Goal: Navigation & Orientation: Understand site structure

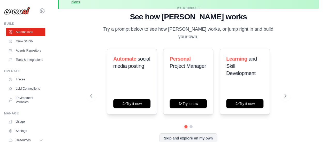
scroll to position [23, 0]
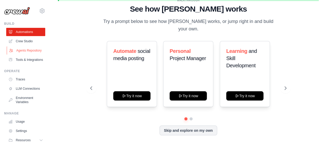
click at [11, 50] on link "Agents Repository" at bounding box center [26, 51] width 39 height 8
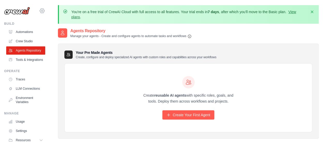
click at [39, 14] on div "gzambranoolivares@gmail.com Settings" at bounding box center [24, 8] width 41 height 17
click at [39, 13] on icon at bounding box center [42, 11] width 6 height 6
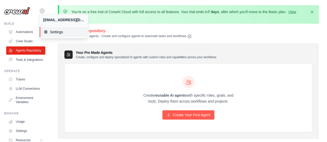
click at [57, 34] on link "Settings" at bounding box center [64, 32] width 49 height 10
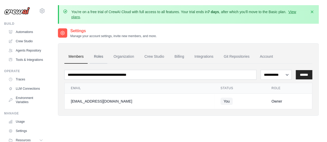
click at [101, 58] on link "Roles" at bounding box center [99, 57] width 18 height 14
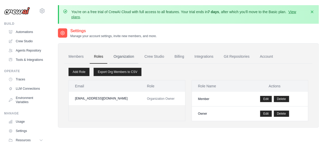
click at [128, 57] on link "Organization" at bounding box center [123, 57] width 29 height 14
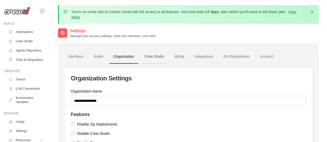
click at [159, 56] on link "Crew Studio" at bounding box center [154, 57] width 28 height 14
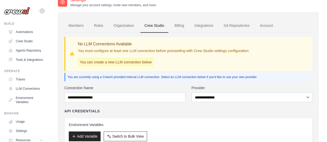
scroll to position [23, 0]
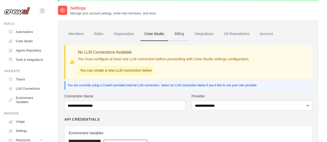
click at [180, 32] on link "Billing" at bounding box center [179, 34] width 18 height 14
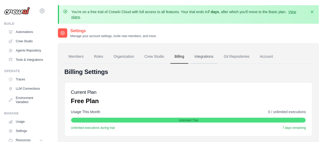
click at [209, 58] on link "Integrations" at bounding box center [203, 57] width 27 height 14
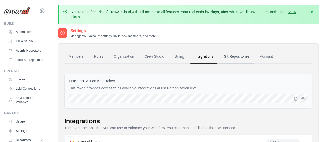
click at [240, 56] on link "Git Repositories" at bounding box center [236, 57] width 34 height 14
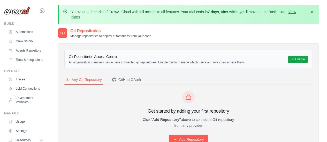
click at [271, 56] on div "Git Repositories Access Control All organization members can access connected g…" at bounding box center [188, 59] width 239 height 10
click at [312, 12] on icon "button" at bounding box center [311, 11] width 5 height 5
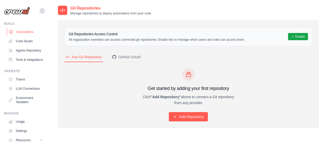
click at [20, 29] on link "Automations" at bounding box center [26, 32] width 39 height 8
